Goal: Task Accomplishment & Management: Complete application form

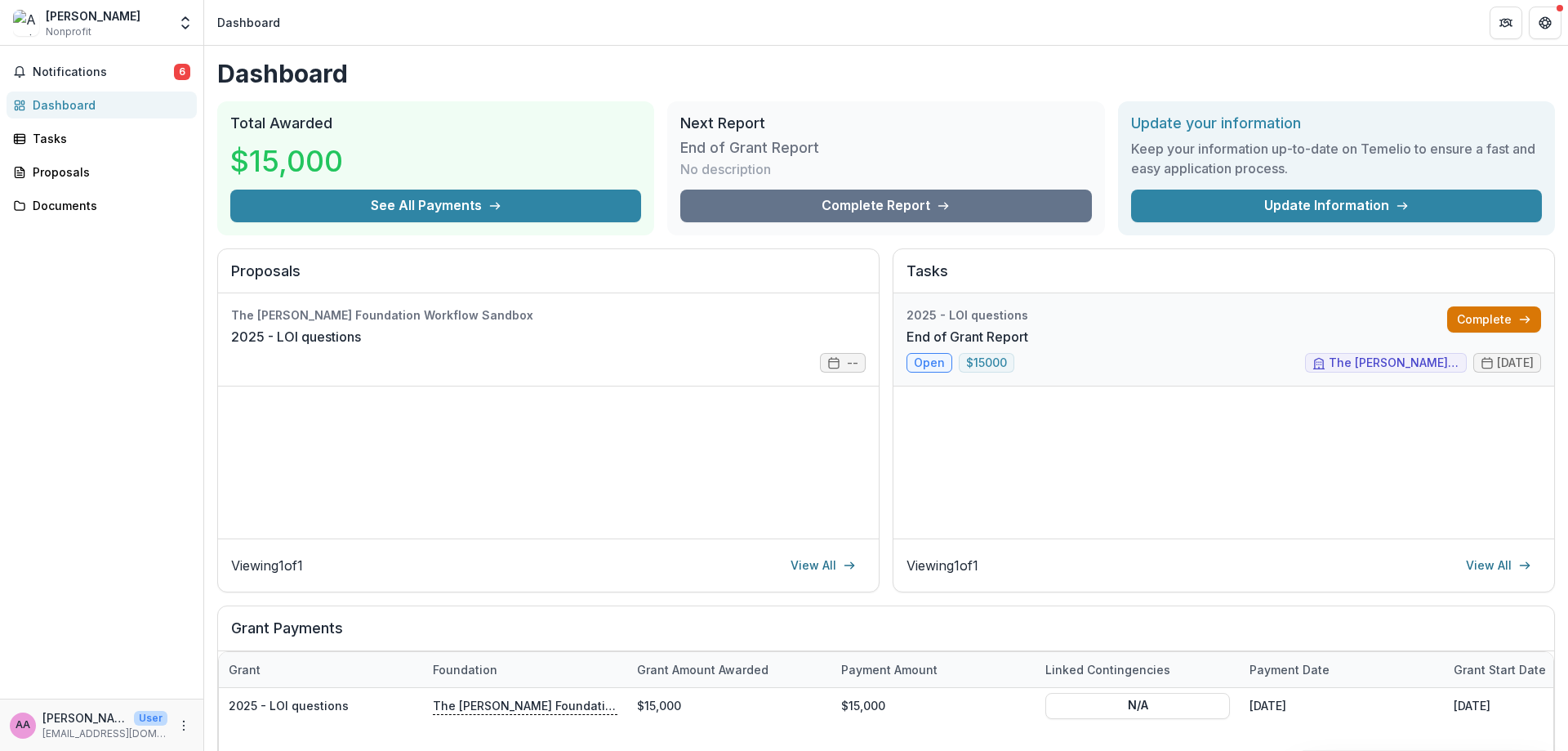
click at [1501, 317] on link "Complete" at bounding box center [1494, 319] width 94 height 26
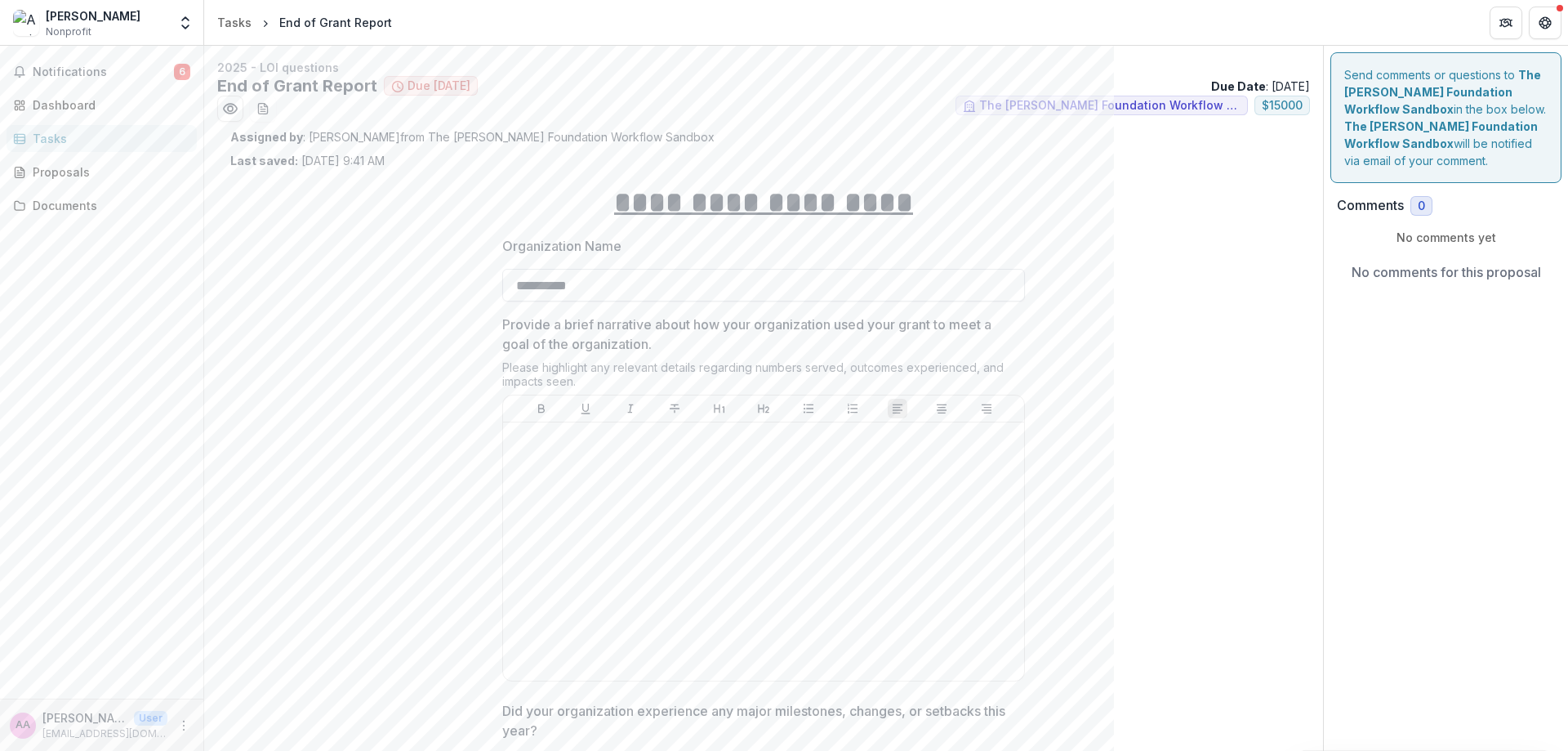
click at [580, 292] on input "**********" at bounding box center [764, 286] width 523 height 33
click at [676, 498] on div at bounding box center [763, 551] width 509 height 245
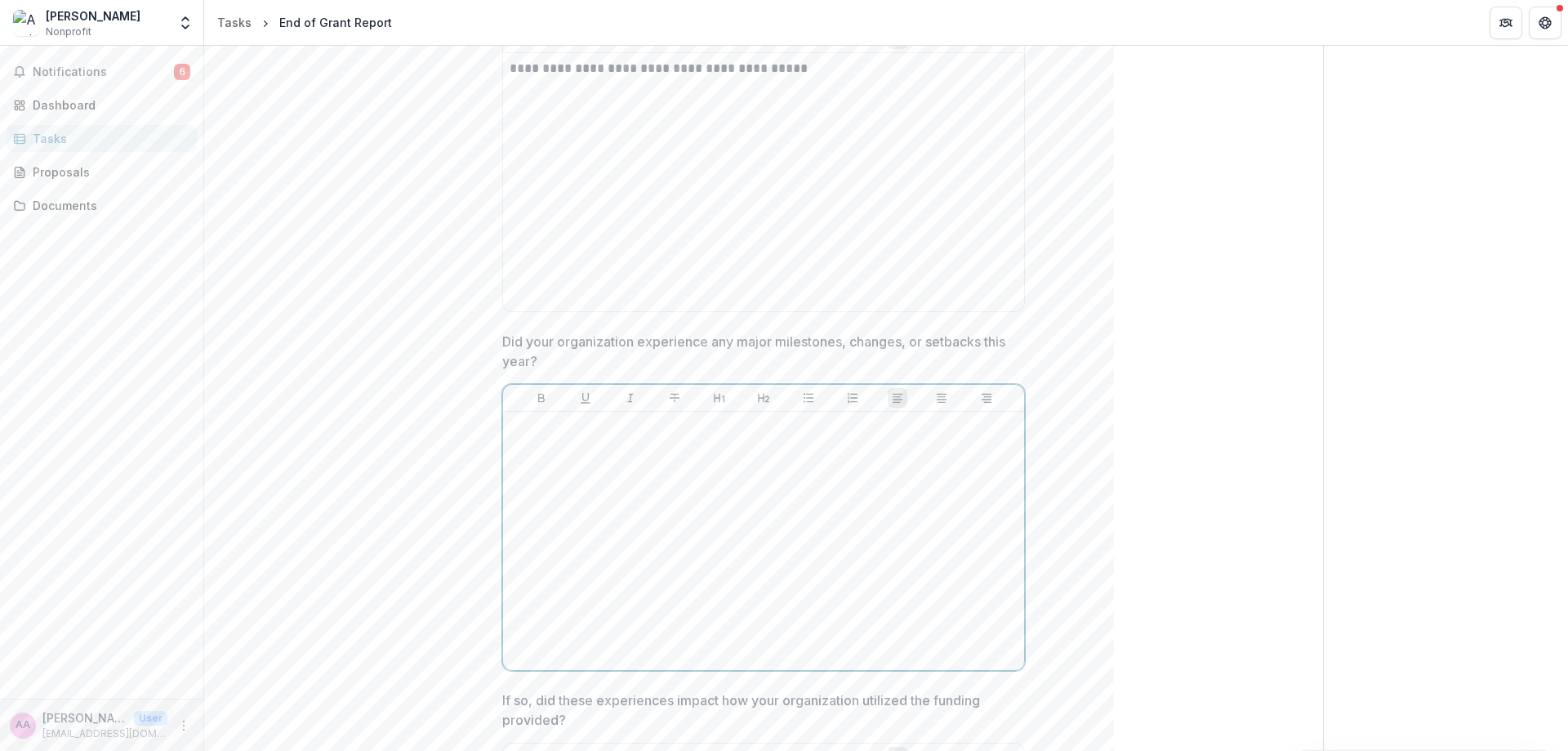
click at [676, 497] on div at bounding box center [763, 541] width 509 height 245
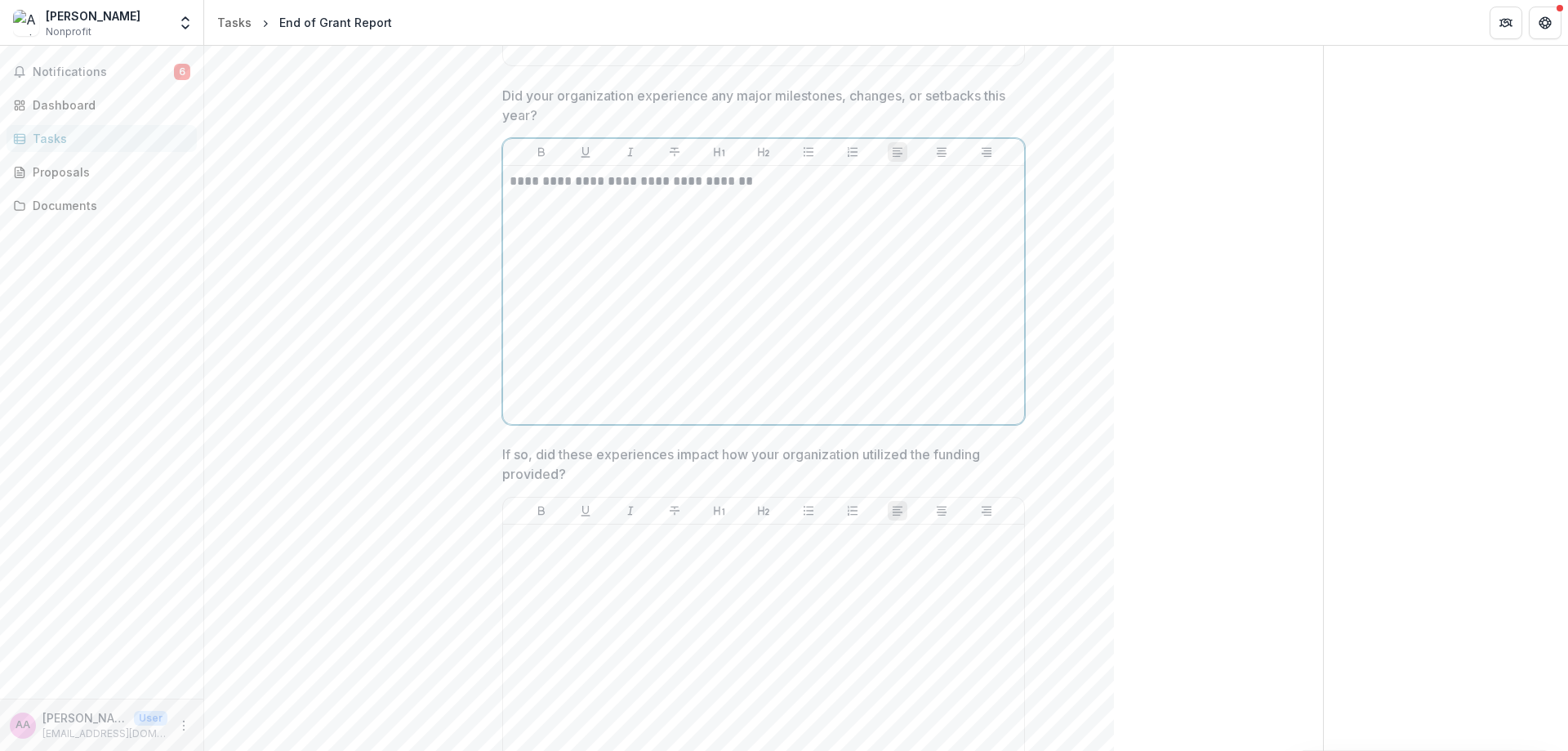
scroll to position [657, 0]
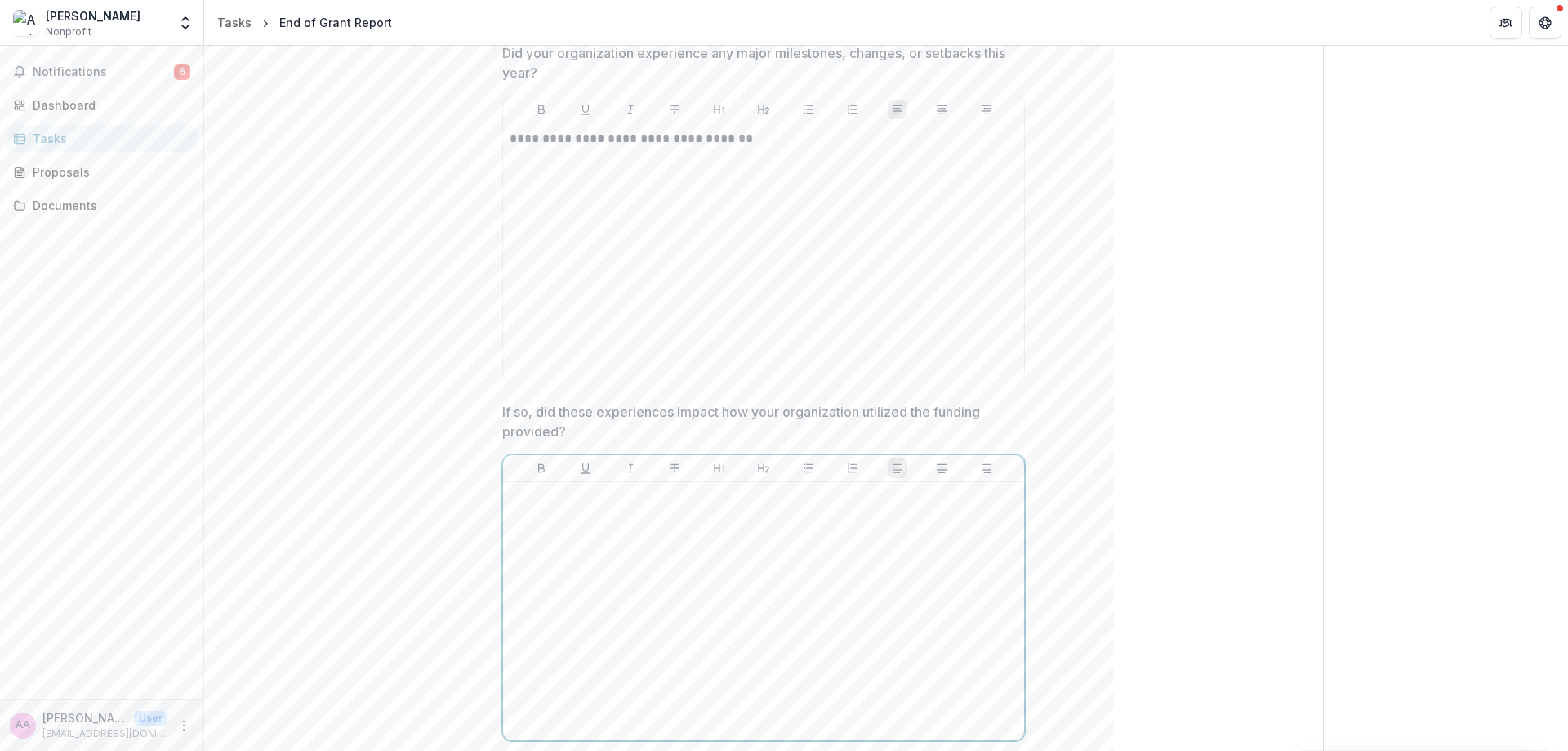
click at [706, 537] on div at bounding box center [763, 611] width 509 height 245
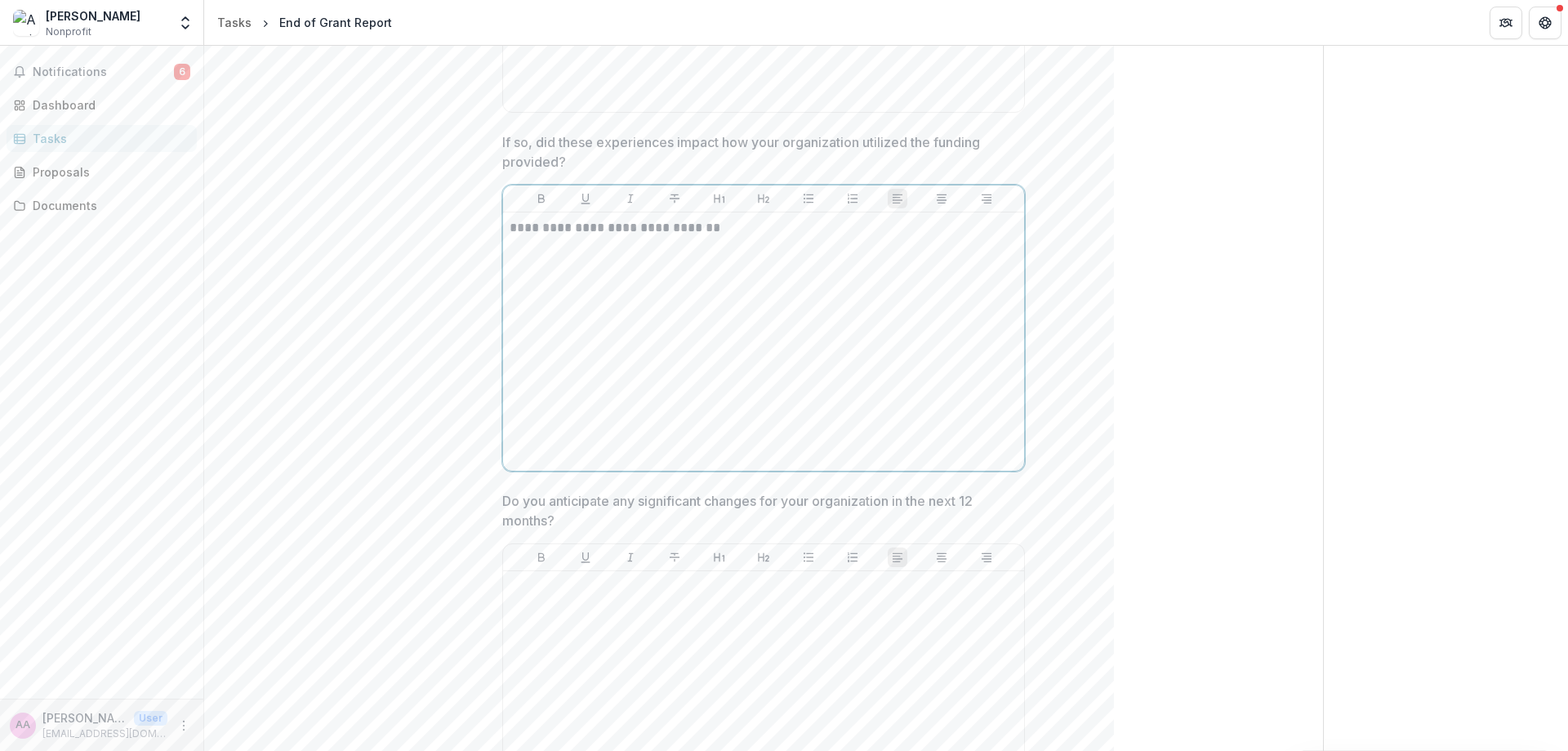
scroll to position [943, 0]
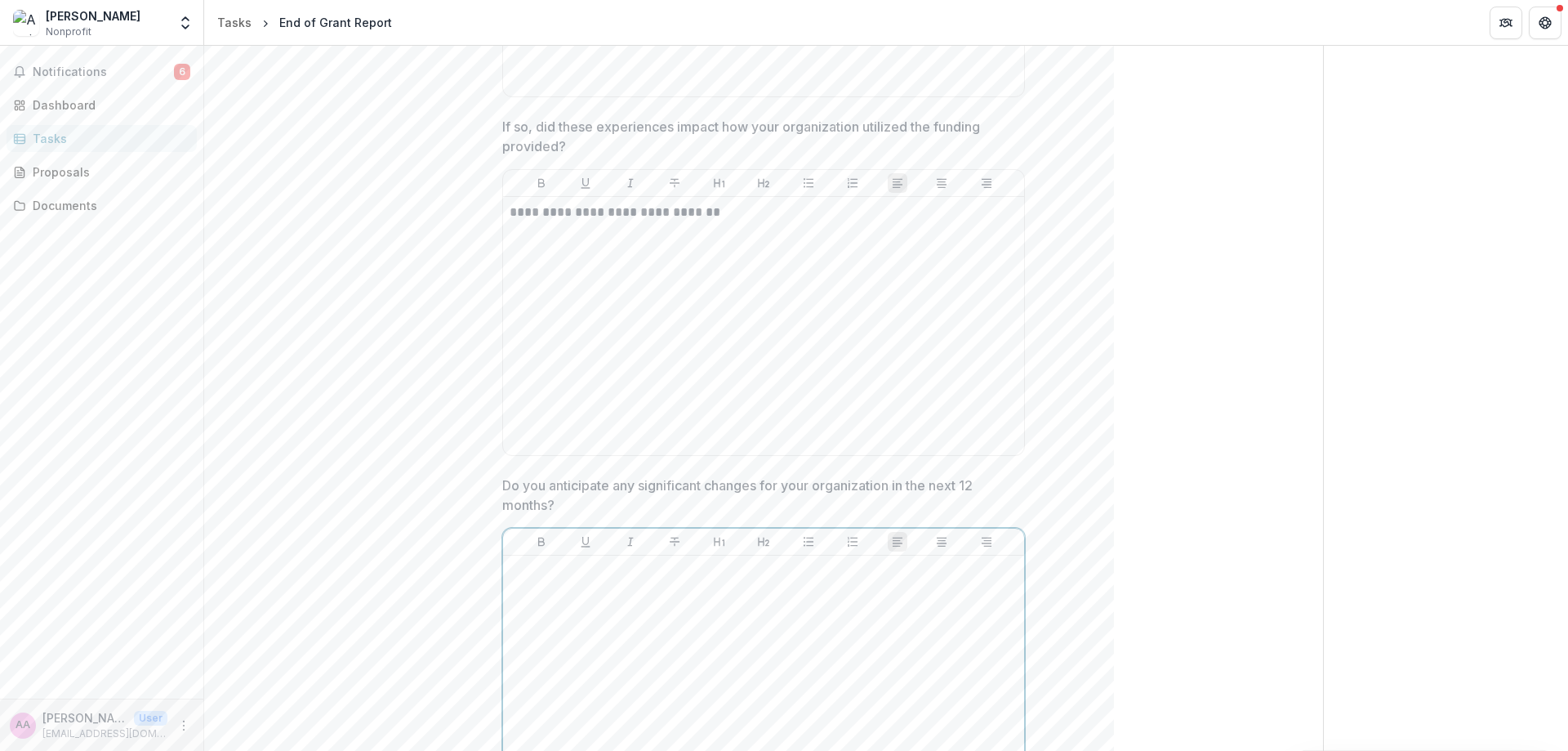
click at [693, 606] on div at bounding box center [763, 684] width 509 height 245
click at [1002, 735] on div at bounding box center [763, 684] width 509 height 245
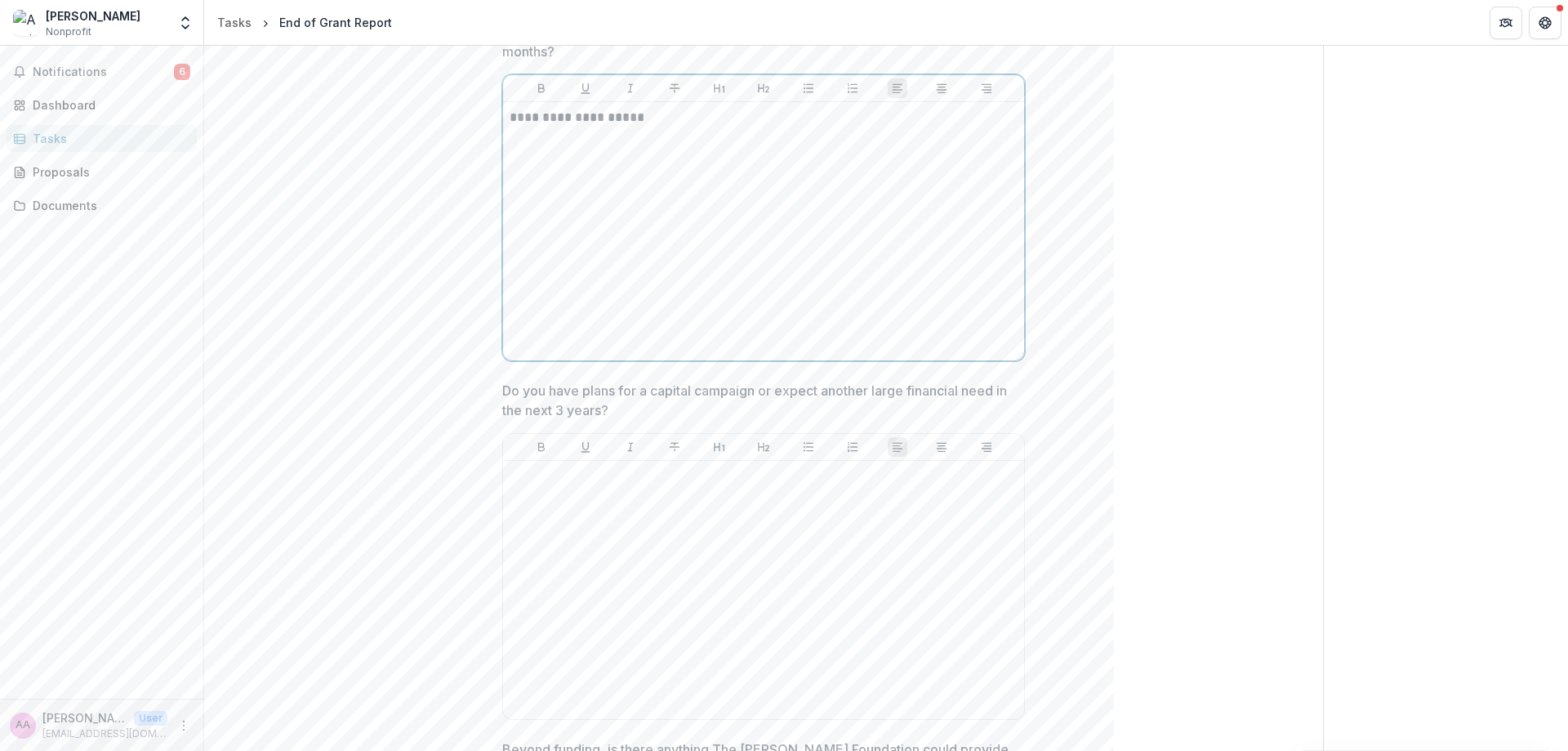
scroll to position [1405, 0]
click at [907, 558] on div at bounding box center [763, 581] width 509 height 245
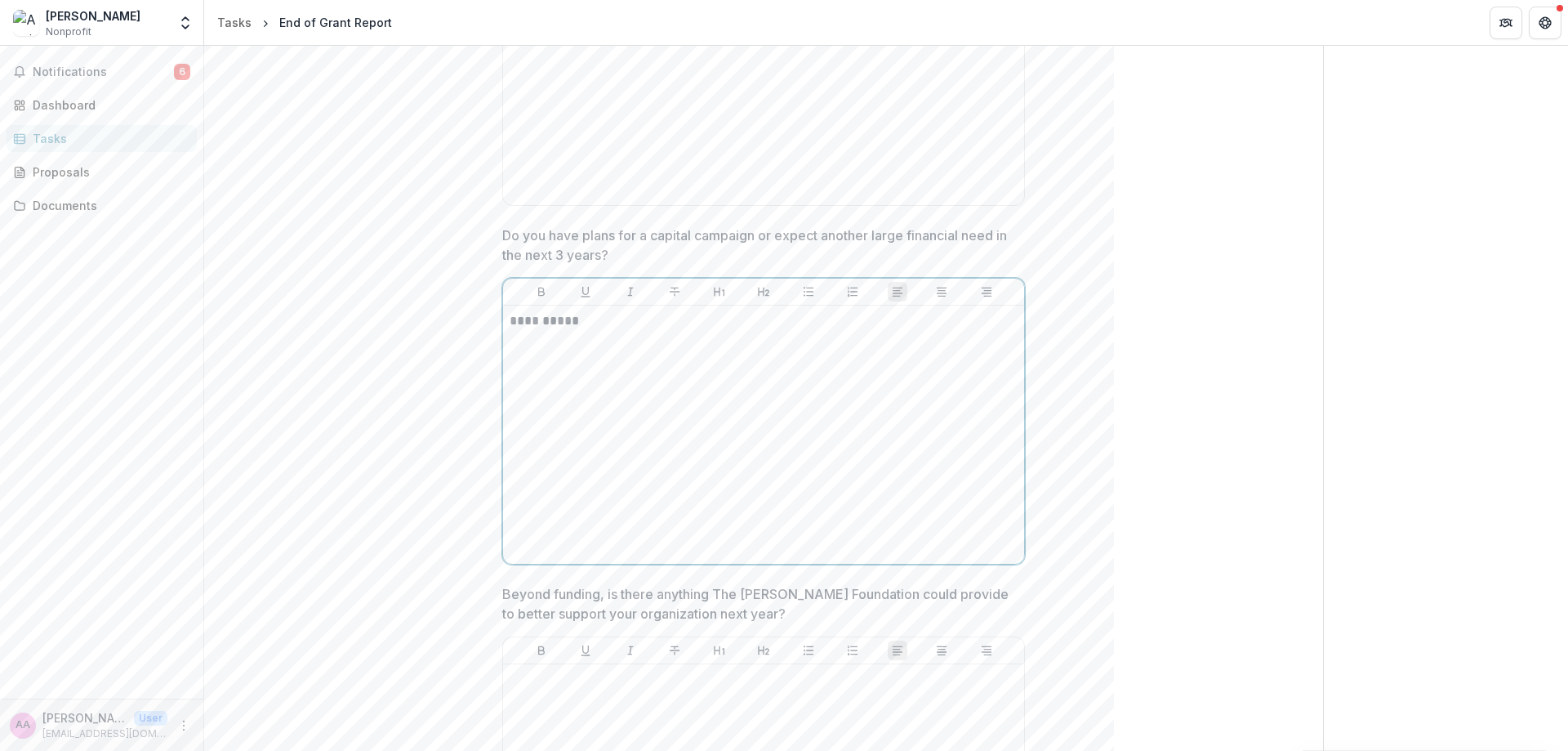
scroll to position [1573, 0]
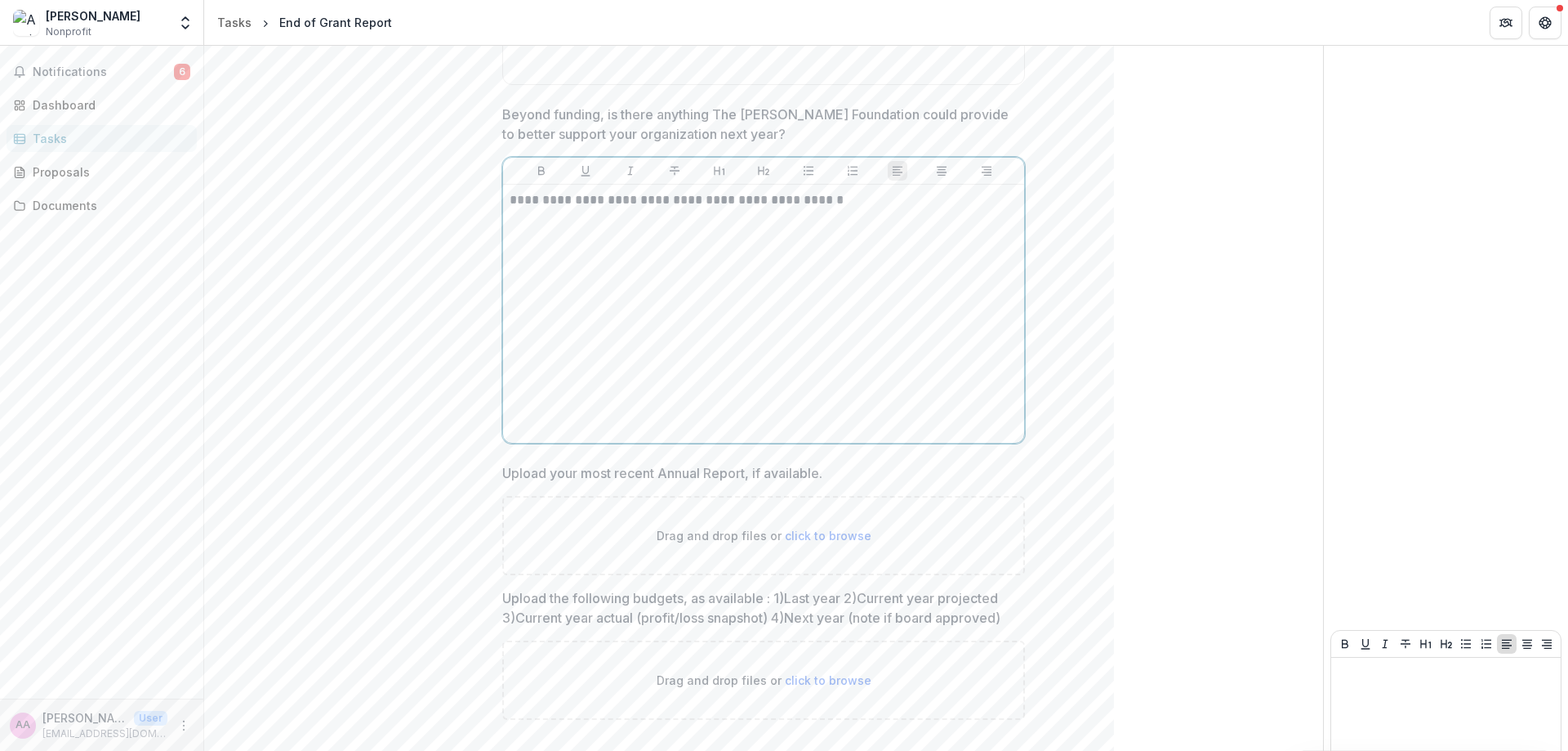
scroll to position [2086, 0]
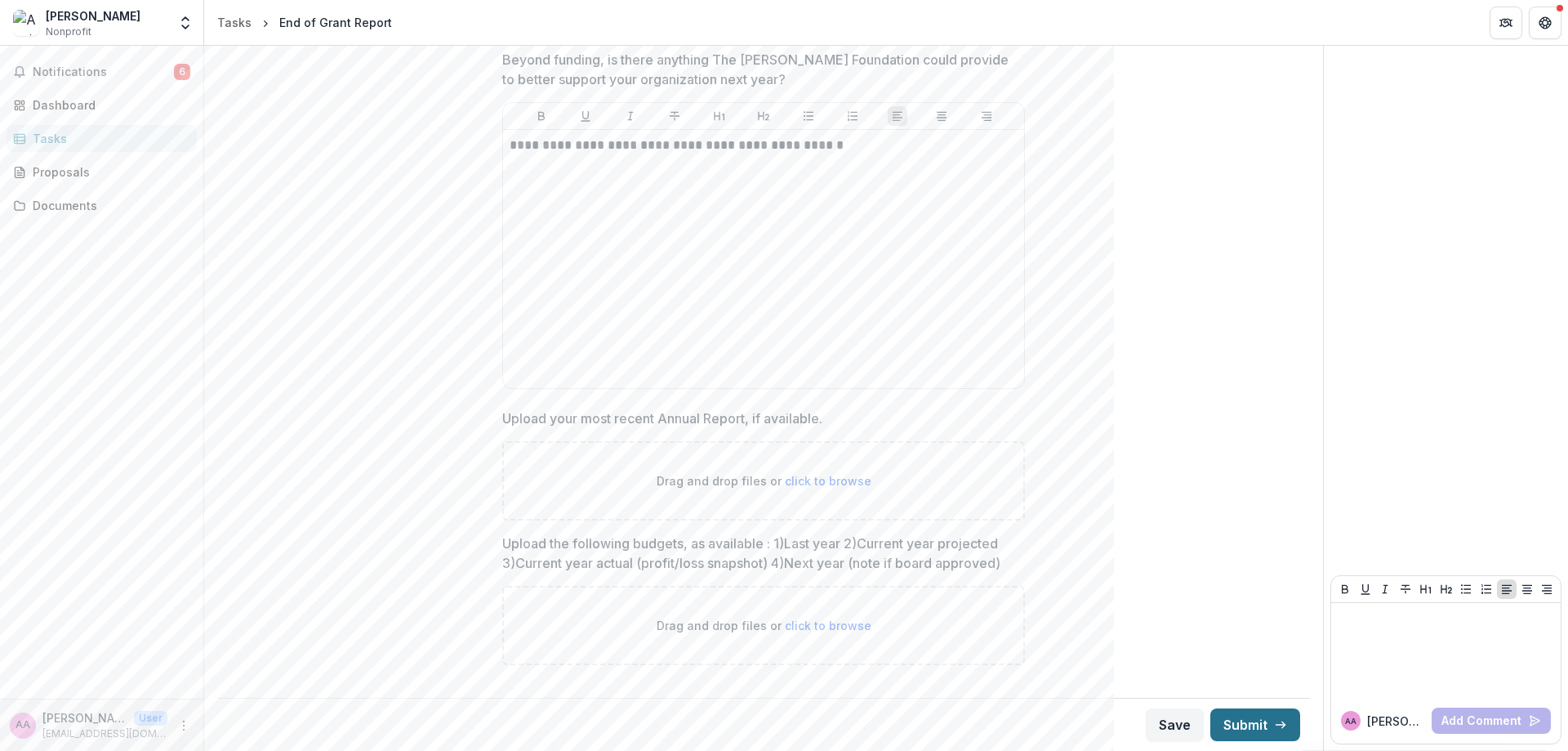
click at [1269, 727] on button "Submit" at bounding box center [1255, 725] width 90 height 33
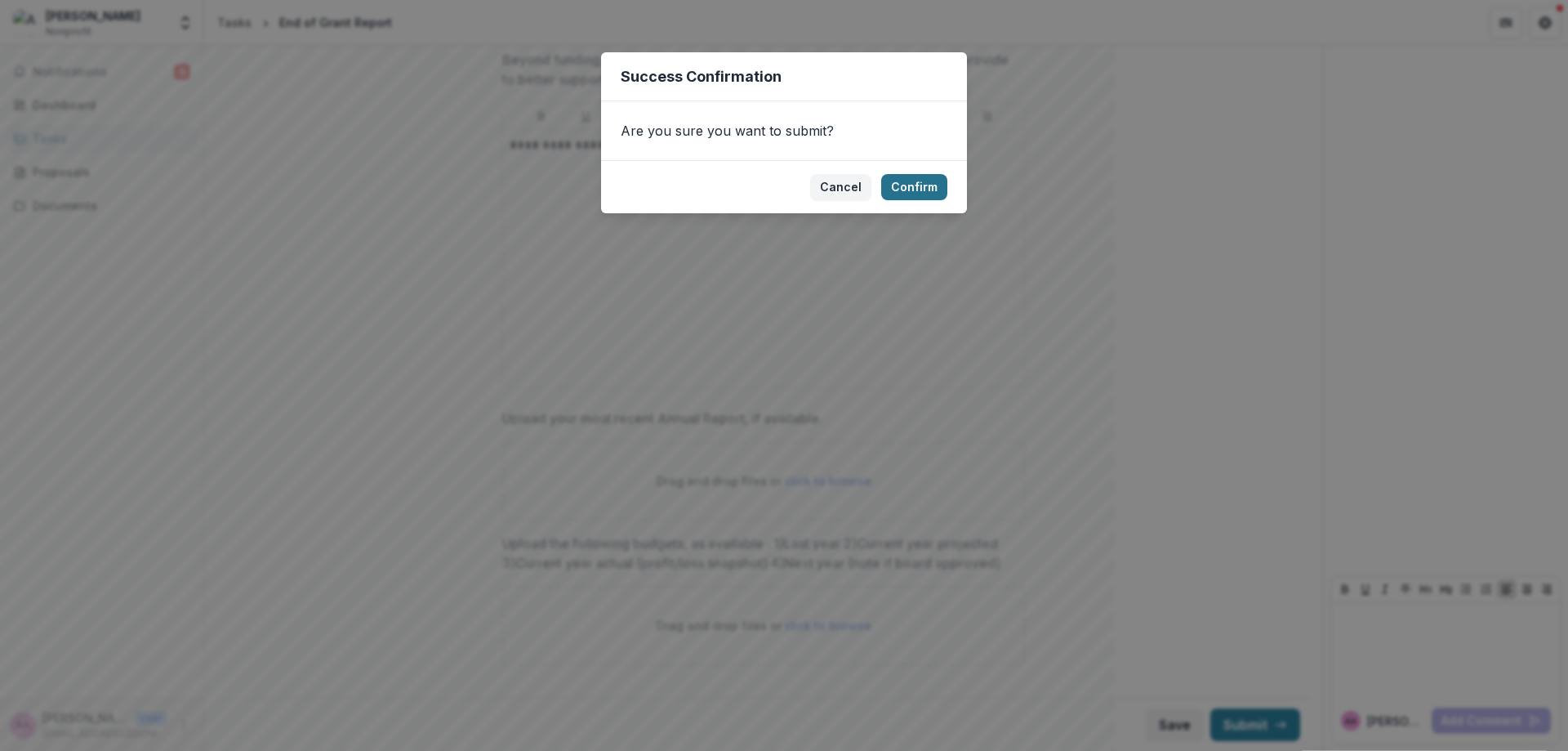
click at [922, 195] on button "Confirm" at bounding box center [914, 186] width 67 height 26
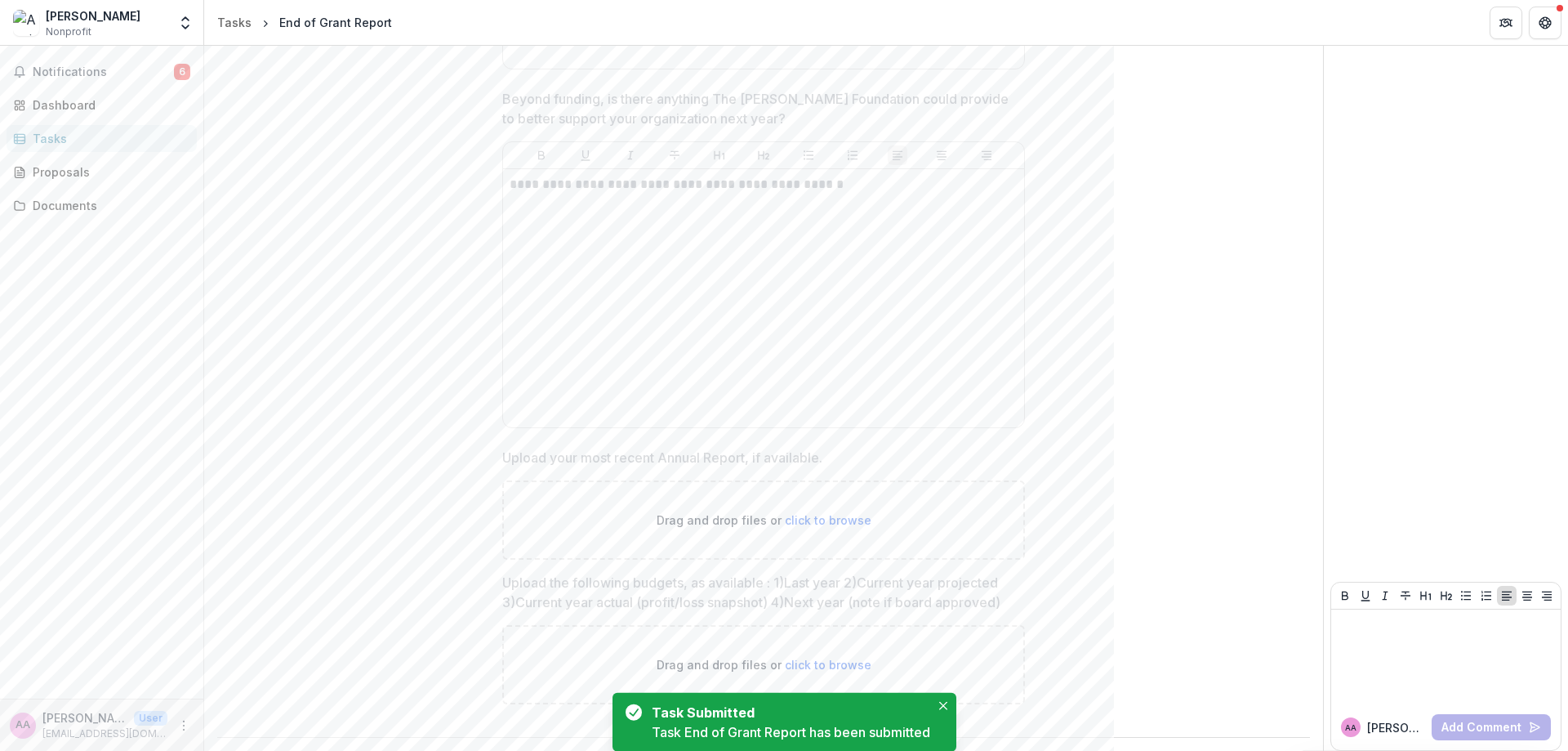
scroll to position [0, 0]
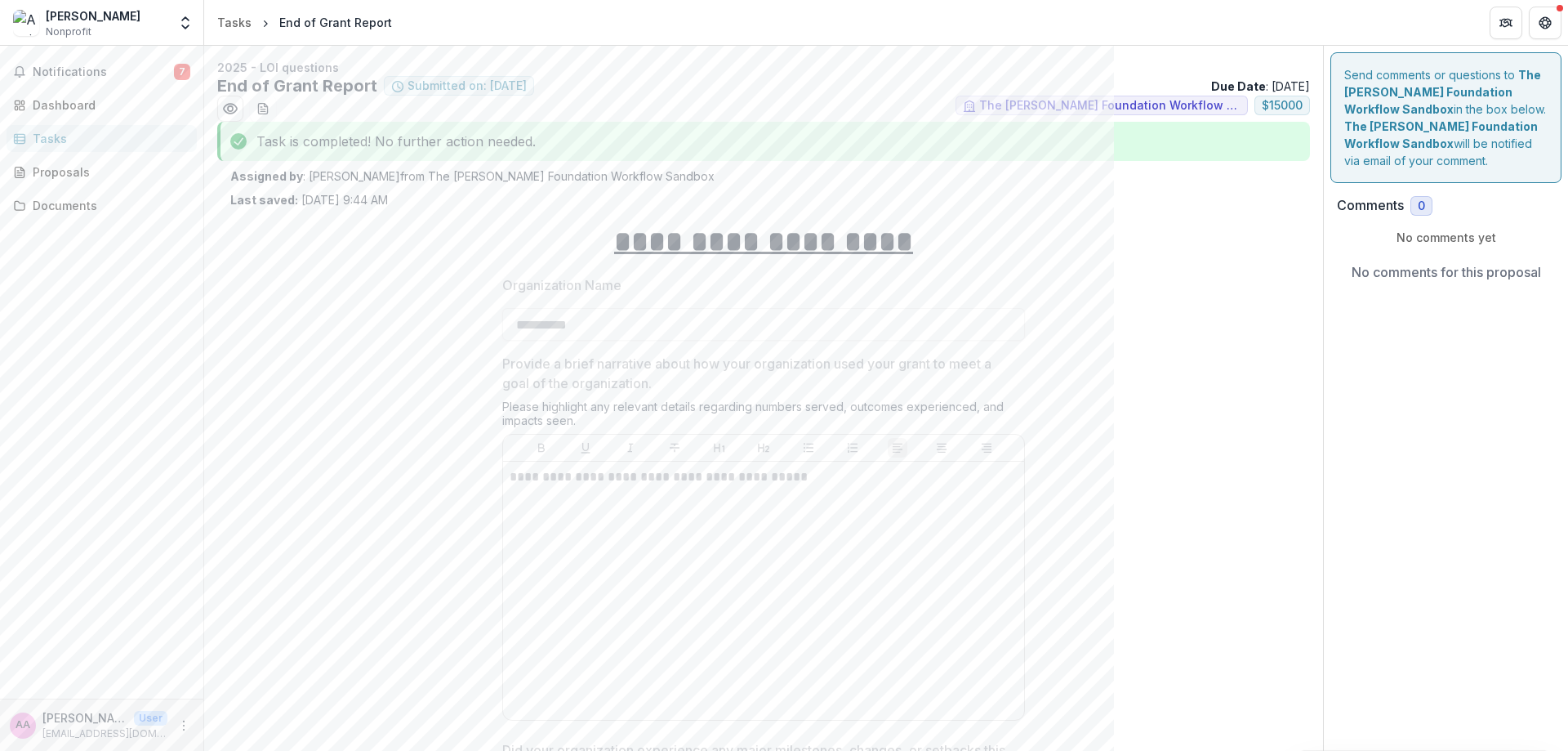
click at [94, 710] on p "Annie Axe" at bounding box center [85, 718] width 85 height 17
click at [62, 75] on span "Notifications" at bounding box center [103, 72] width 141 height 14
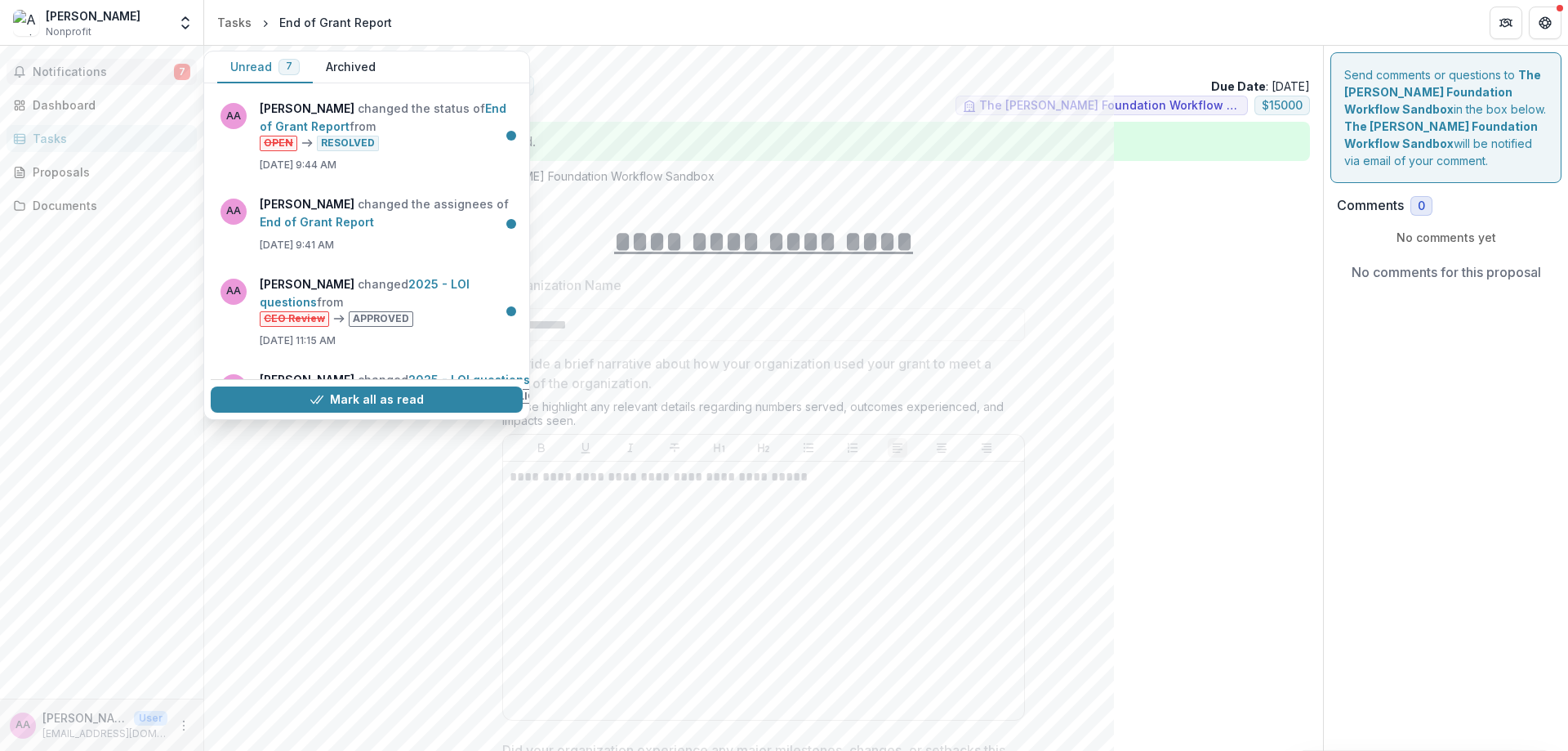
click at [62, 75] on span "Notifications" at bounding box center [103, 72] width 141 height 14
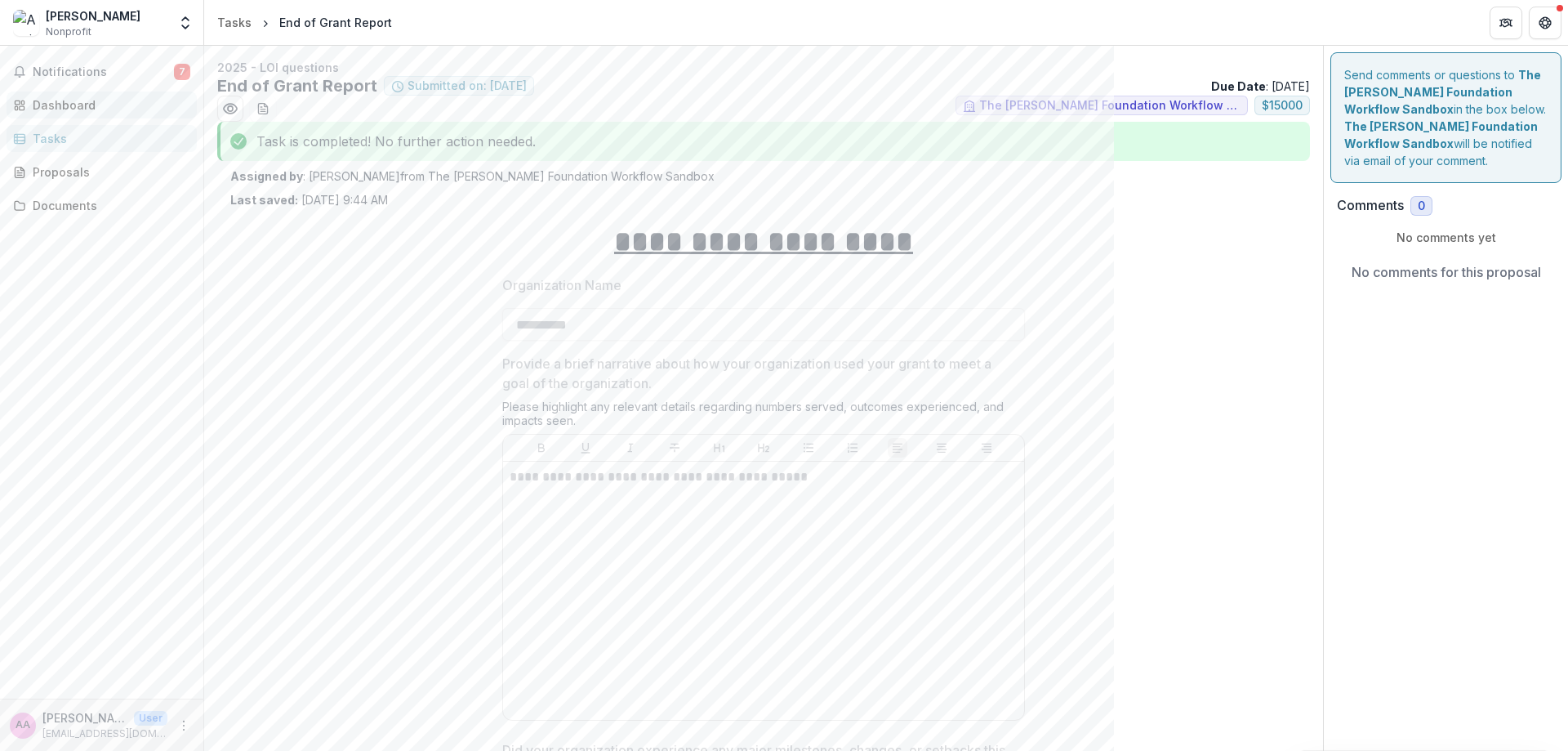
click at [45, 116] on link "Dashboard" at bounding box center [101, 105] width 190 height 27
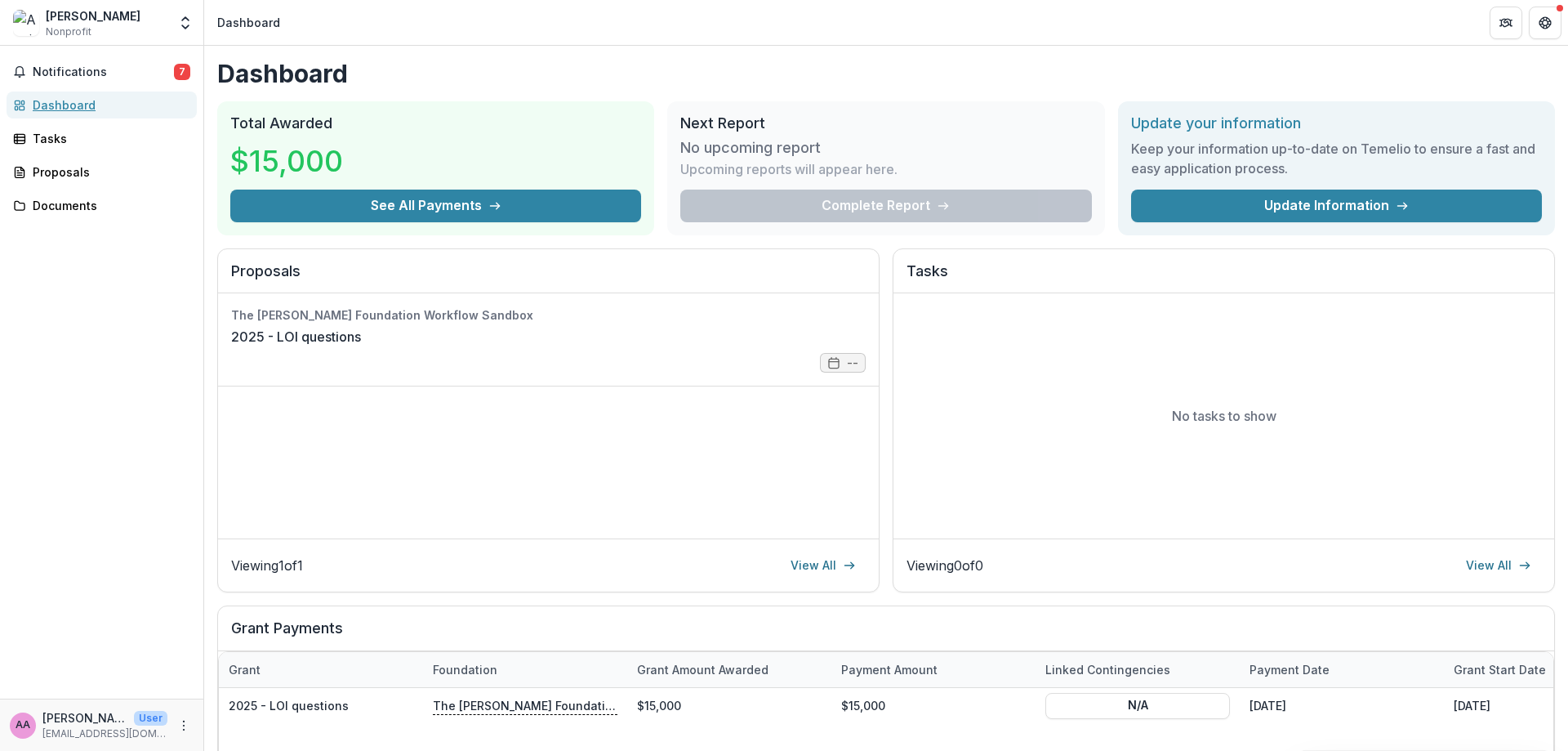
scroll to position [288, 0]
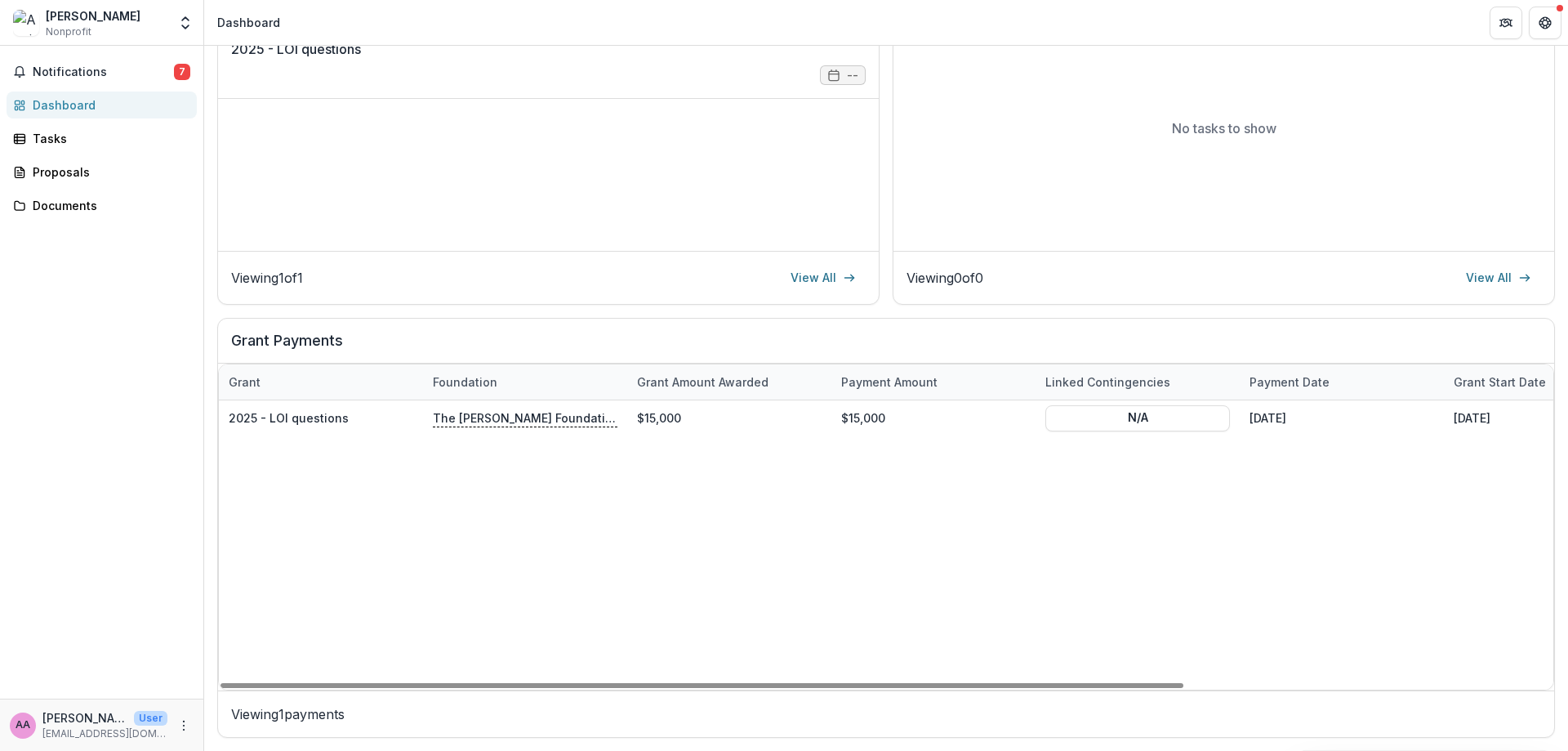
click at [261, 711] on p "Viewing 1 payments" at bounding box center [887, 714] width 1310 height 19
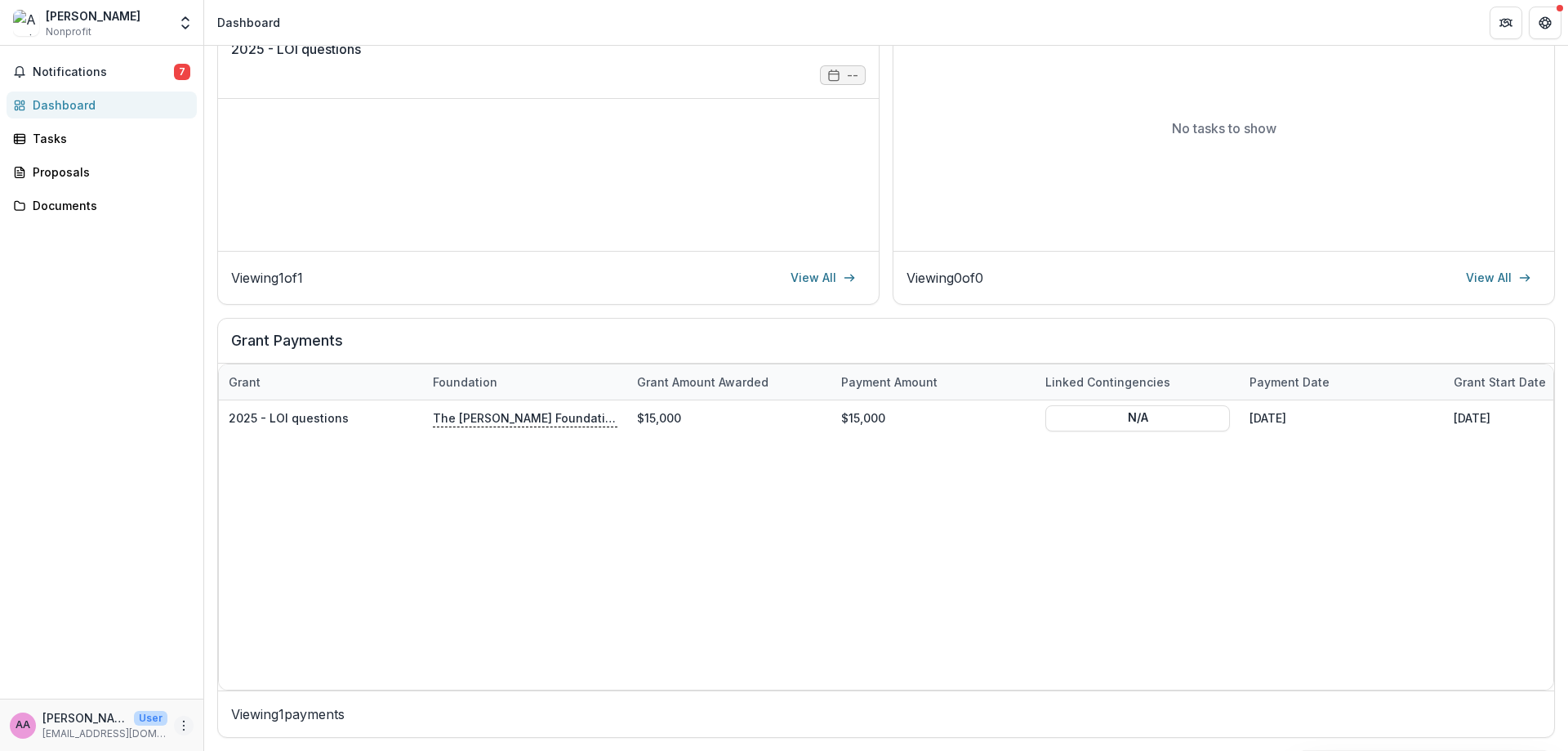
click at [176, 723] on button "More" at bounding box center [183, 726] width 19 height 19
click at [235, 718] on button "Logout" at bounding box center [291, 718] width 175 height 27
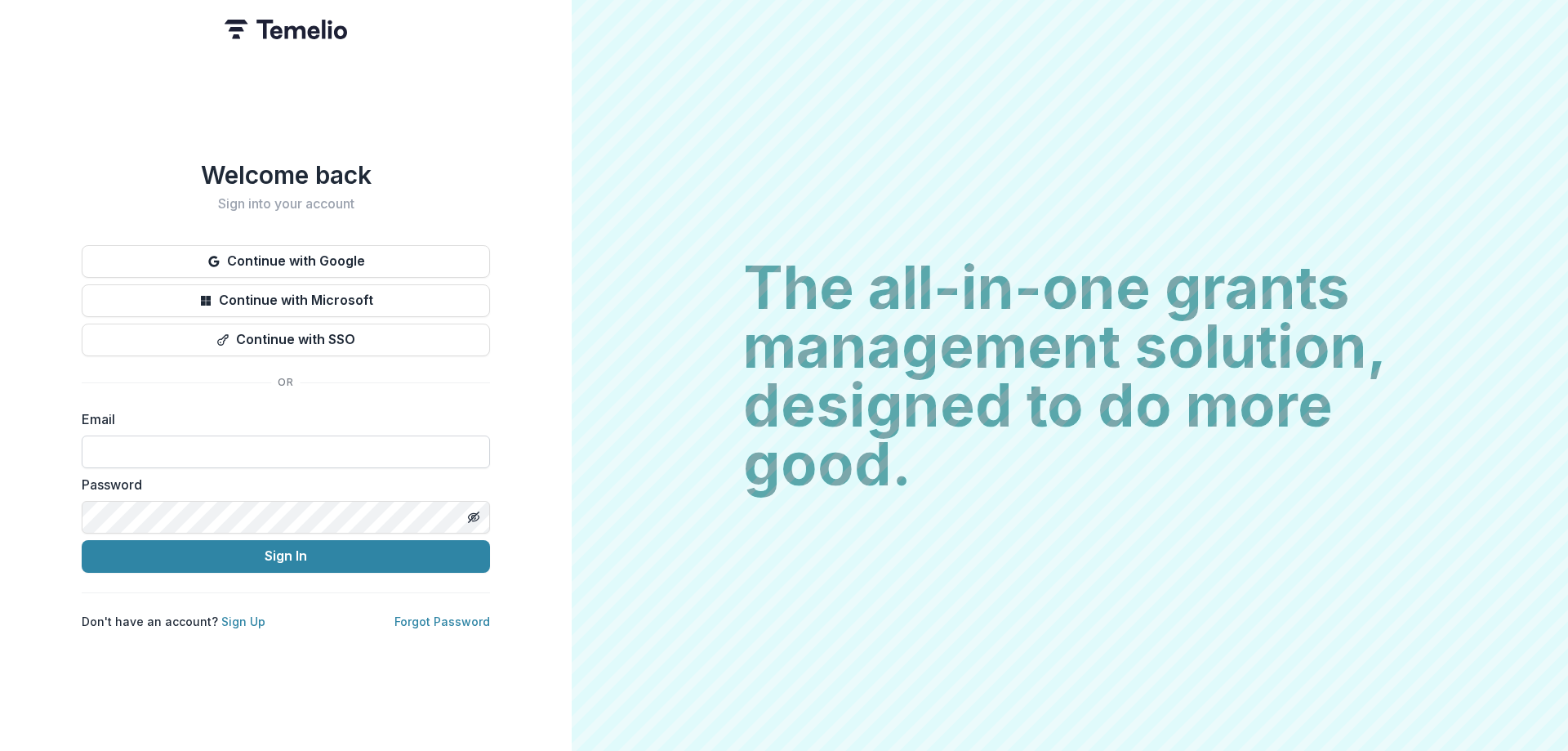
click at [221, 465] on input at bounding box center [286, 452] width 408 height 33
type input "**********"
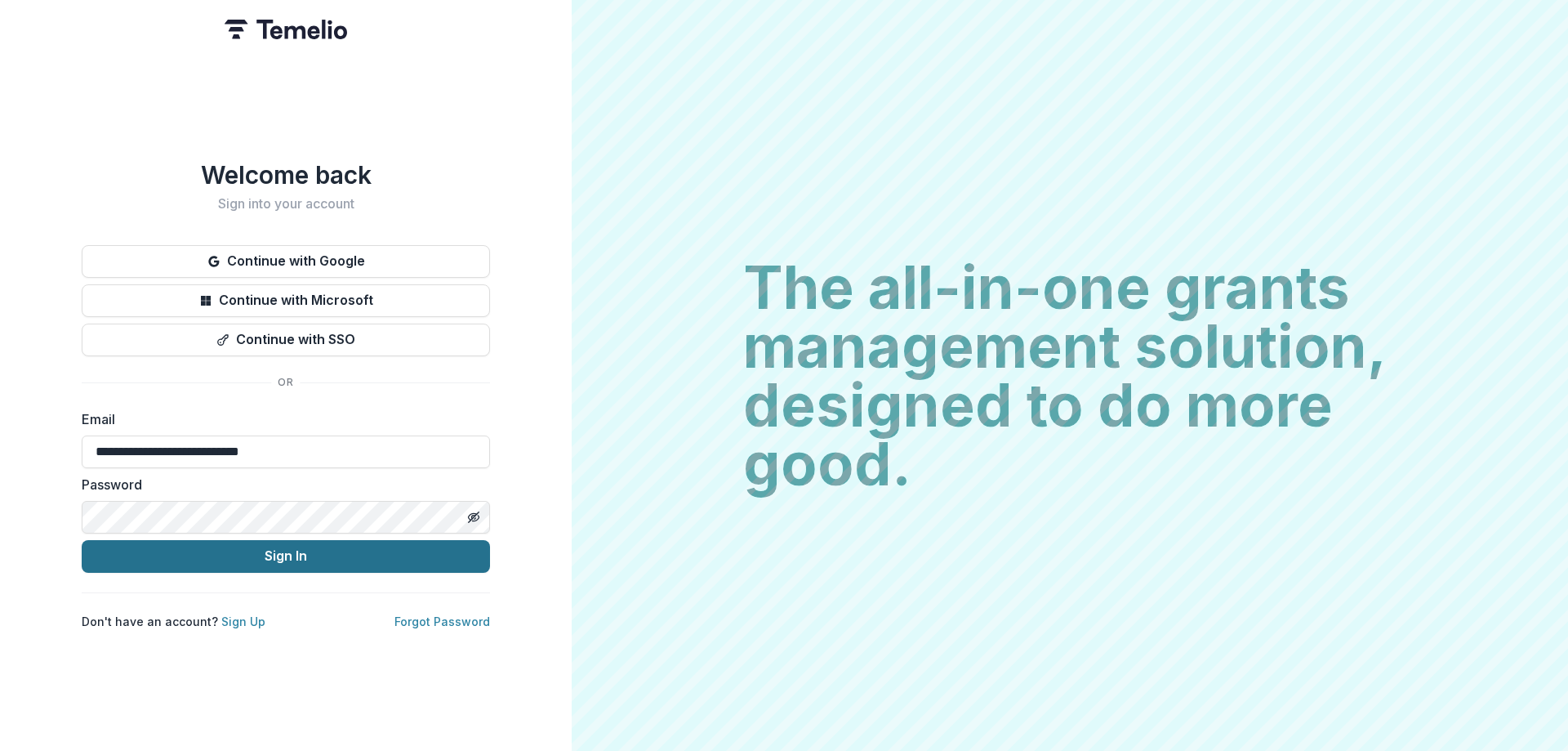
click at [230, 560] on button "Sign In" at bounding box center [286, 557] width 408 height 33
